Goal: Task Accomplishment & Management: Manage account settings

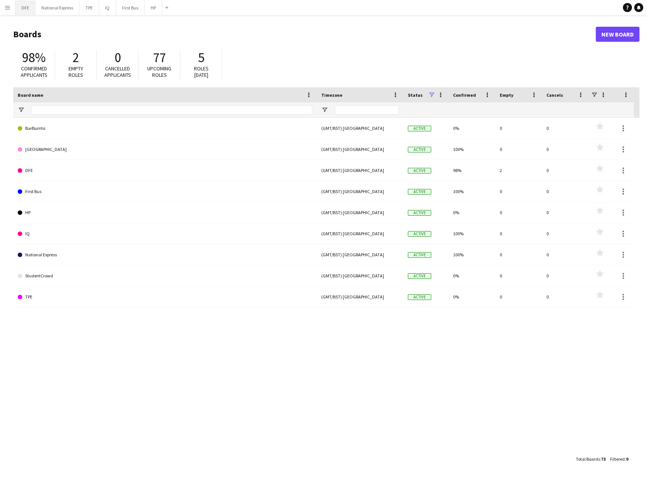
click at [27, 8] on button "DFE Close" at bounding box center [25, 7] width 20 height 15
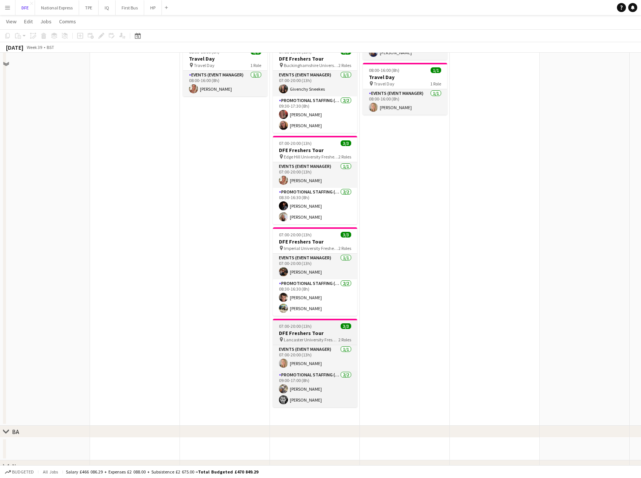
scroll to position [75, 0]
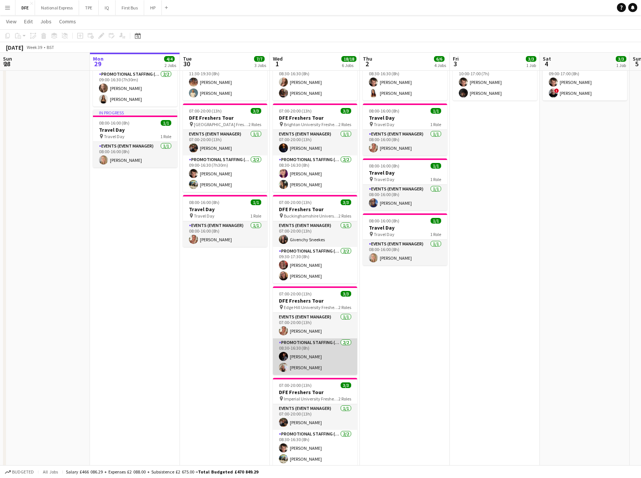
click at [303, 367] on app-card-role "Promotional Staffing (Brand Ambassadors) [DATE] 08:30-16:30 (8h) [PERSON_NAME] …" at bounding box center [315, 356] width 84 height 37
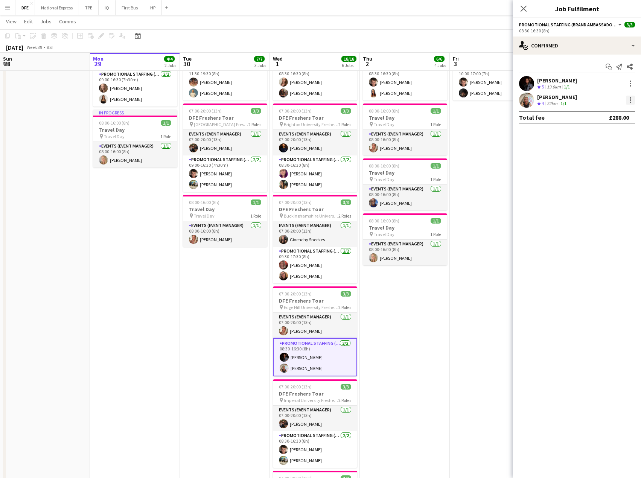
click at [634, 97] on div at bounding box center [630, 100] width 9 height 9
click at [604, 183] on span "Remove" at bounding box center [593, 186] width 23 height 6
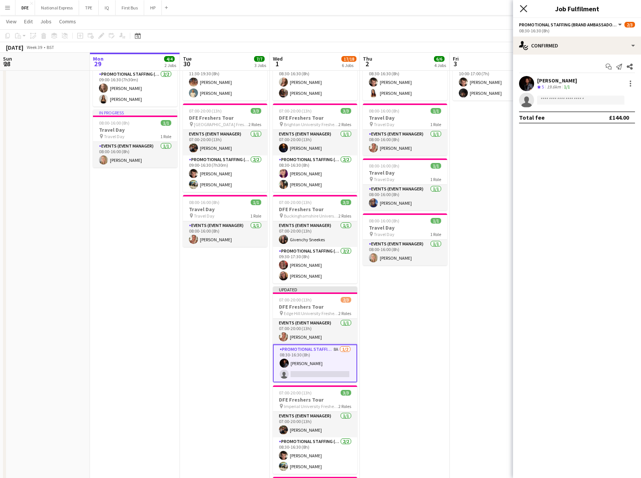
click at [523, 10] on icon at bounding box center [523, 8] width 7 height 7
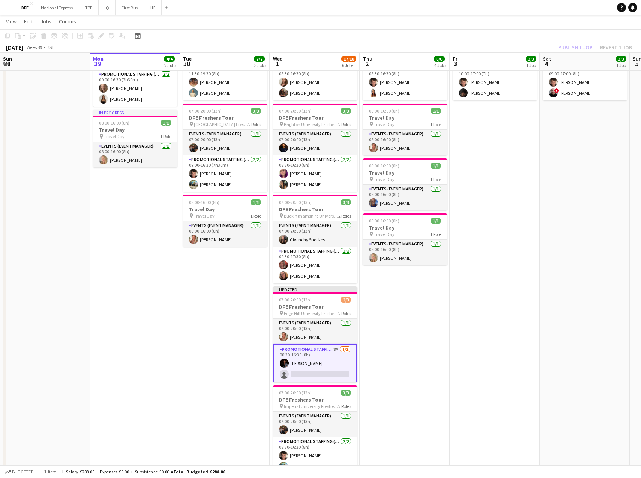
click at [508, 26] on app-page-menu "View Day view expanded Day view collapsed Month view Date picker Jump to [DATE]…" at bounding box center [320, 22] width 641 height 14
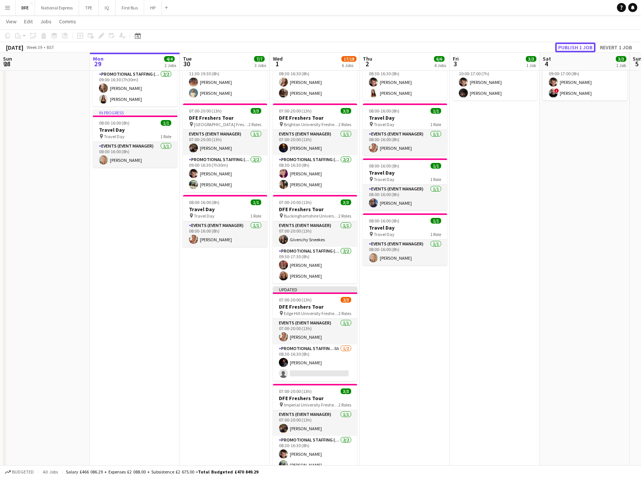
click at [579, 49] on button "Publish 1 job" at bounding box center [575, 48] width 40 height 10
click at [579, 49] on div "Publish 1 job Revert 1 job" at bounding box center [595, 48] width 92 height 10
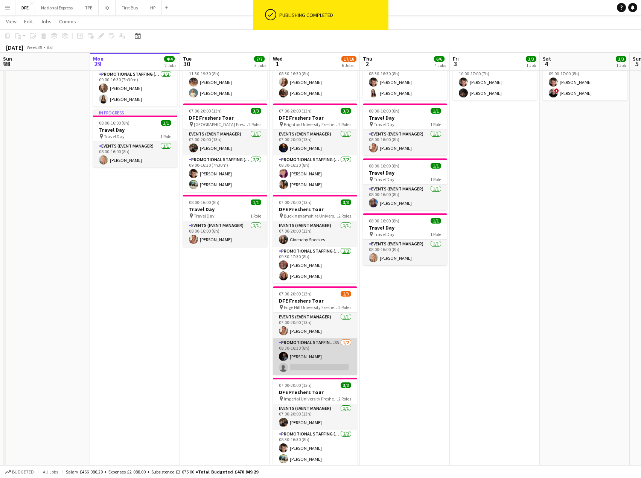
click at [320, 366] on app-card-role "Promotional Staffing (Brand Ambassadors) 8A [DATE] 08:30-16:30 (8h) [PERSON_NAM…" at bounding box center [315, 356] width 84 height 37
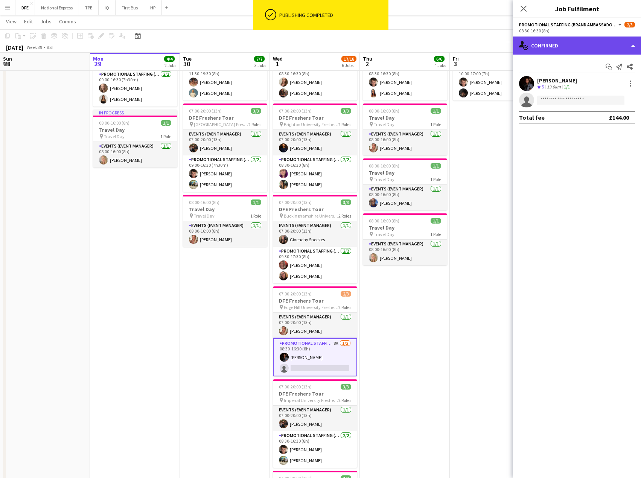
click at [564, 40] on div "single-neutral-actions-check-2 Confirmed" at bounding box center [577, 46] width 128 height 18
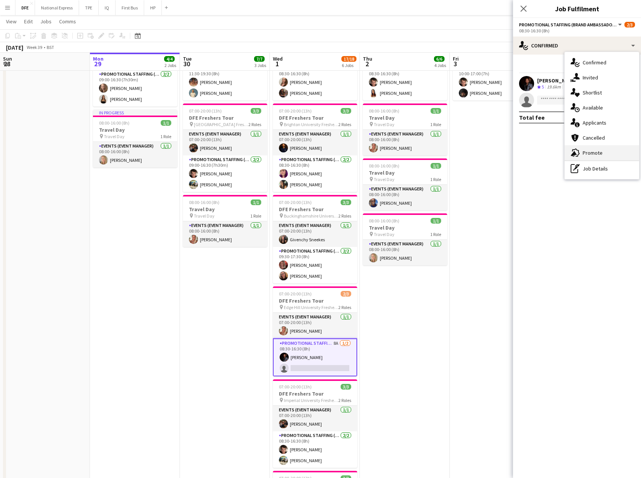
click at [598, 152] on span "Promote" at bounding box center [593, 152] width 20 height 7
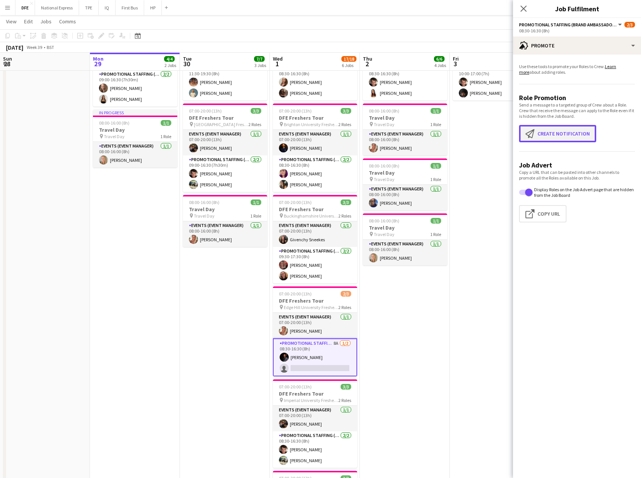
click at [557, 127] on button "Create notification Create notification" at bounding box center [557, 133] width 77 height 17
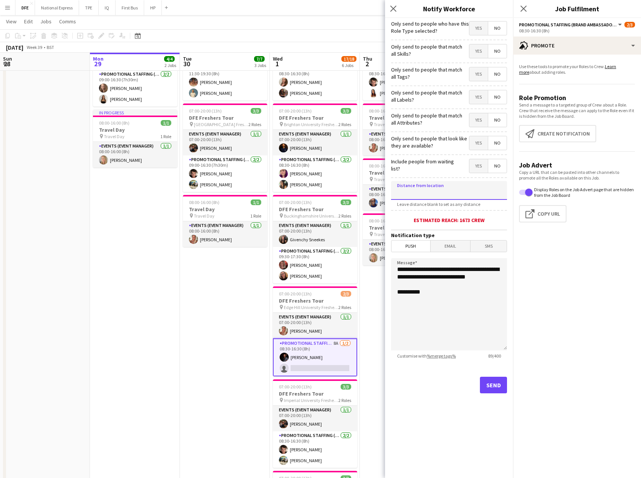
click at [451, 187] on input at bounding box center [449, 190] width 116 height 19
type input "*****"
click at [487, 384] on button "Send" at bounding box center [493, 385] width 27 height 17
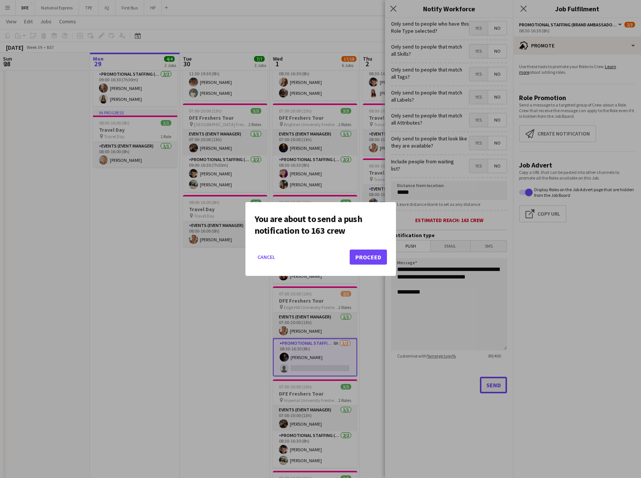
scroll to position [0, 0]
click at [376, 257] on button "Proceed" at bounding box center [368, 257] width 37 height 15
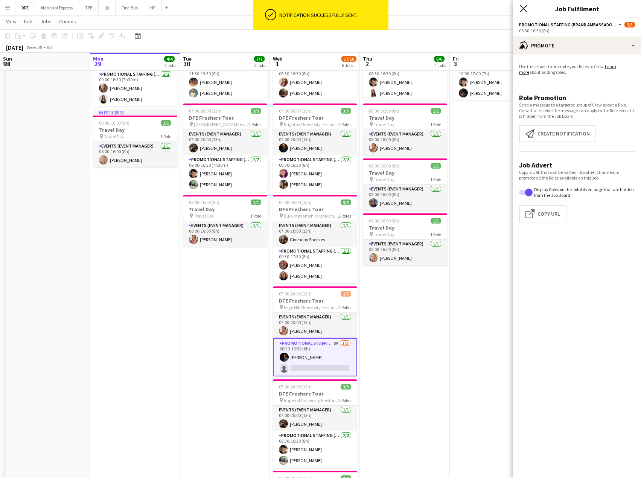
drag, startPoint x: 525, startPoint y: 9, endPoint x: 508, endPoint y: 17, distance: 18.5
click at [525, 9] on icon "Close pop-in" at bounding box center [524, 9] width 6 height 6
